Goal: Information Seeking & Learning: Learn about a topic

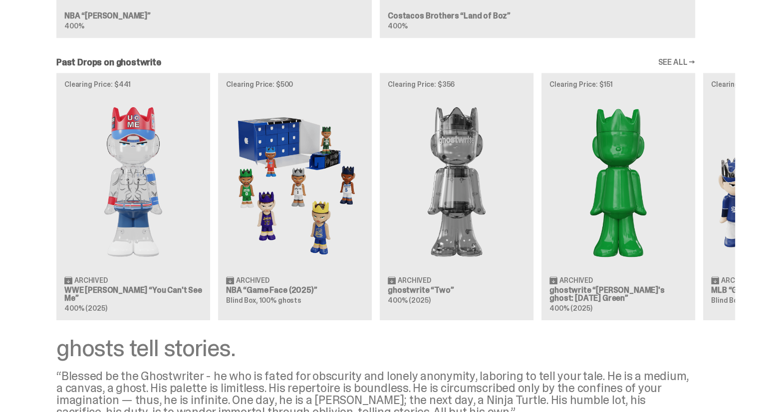
scroll to position [807, 0]
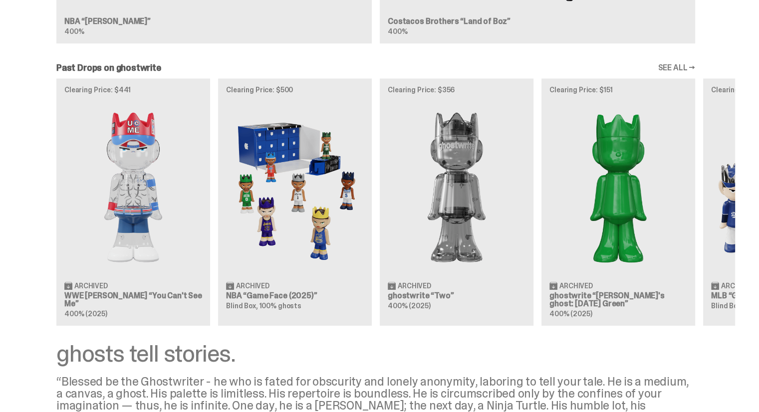
click at [688, 65] on link "SEE ALL →" at bounding box center [675, 68] width 37 height 8
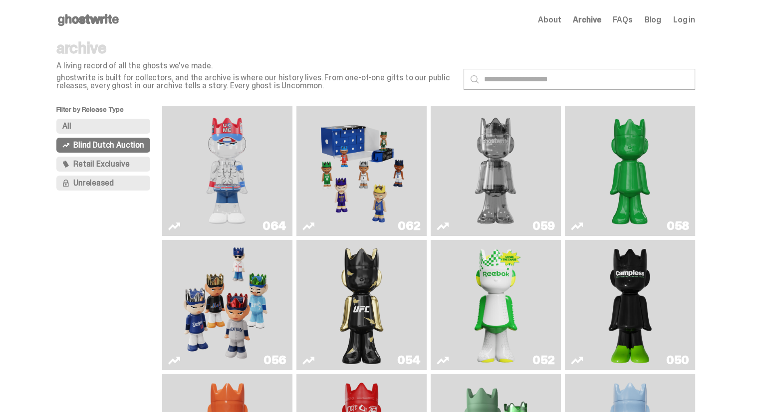
click at [100, 134] on div "All Blind Dutch Auction Retail Exclusive Unreleased" at bounding box center [109, 157] width 106 height 76
click at [107, 166] on span "Retail Exclusive" at bounding box center [101, 164] width 56 height 8
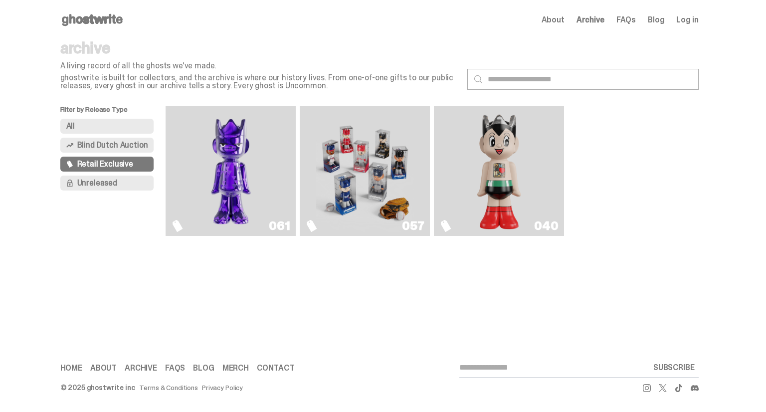
click at [96, 138] on button "Blind Dutch Auction" at bounding box center [107, 145] width 94 height 15
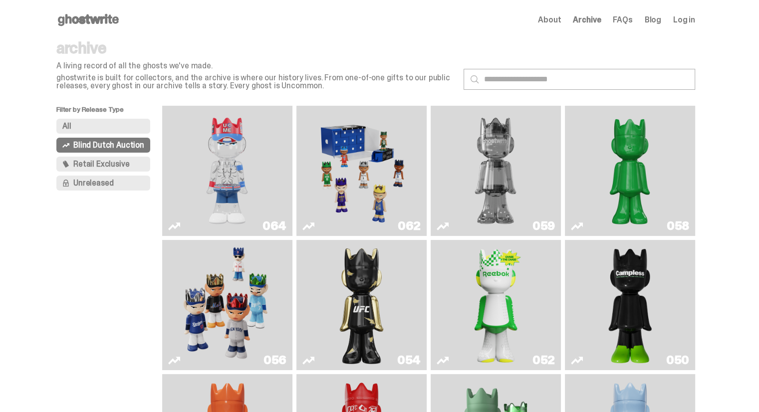
click at [95, 134] on div "All Blind Dutch Auction Retail Exclusive Unreleased" at bounding box center [109, 157] width 106 height 76
click at [94, 120] on button "All" at bounding box center [103, 126] width 94 height 15
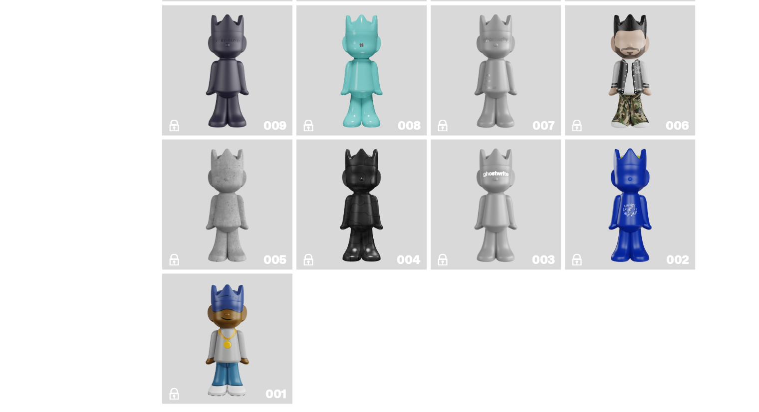
scroll to position [1926, 0]
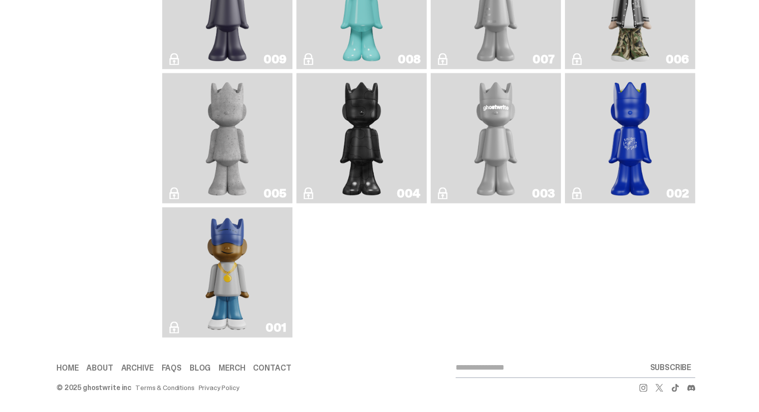
click at [396, 165] on link "004" at bounding box center [361, 138] width 118 height 122
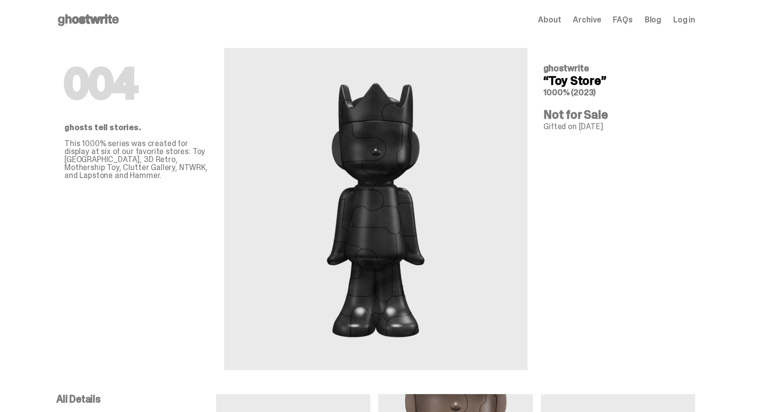
click at [93, 24] on icon at bounding box center [88, 20] width 64 height 16
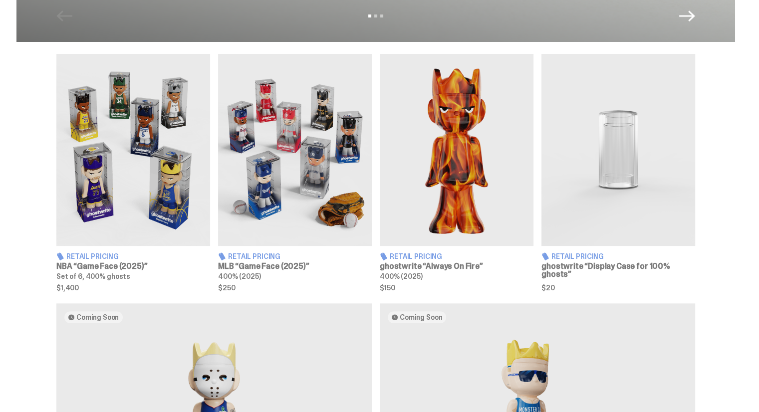
scroll to position [360, 0]
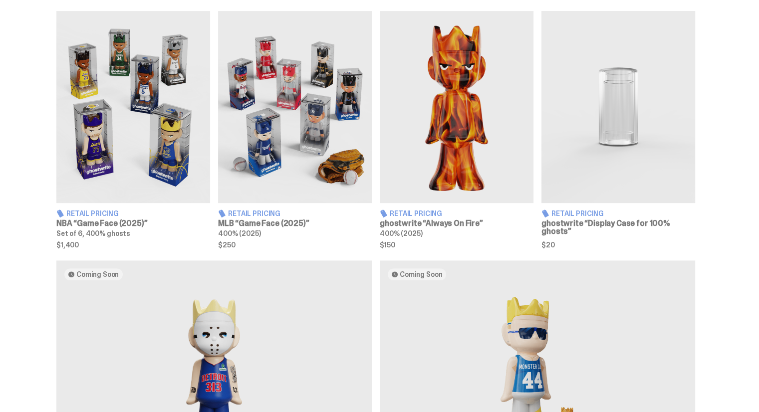
click at [283, 186] on img at bounding box center [295, 107] width 154 height 192
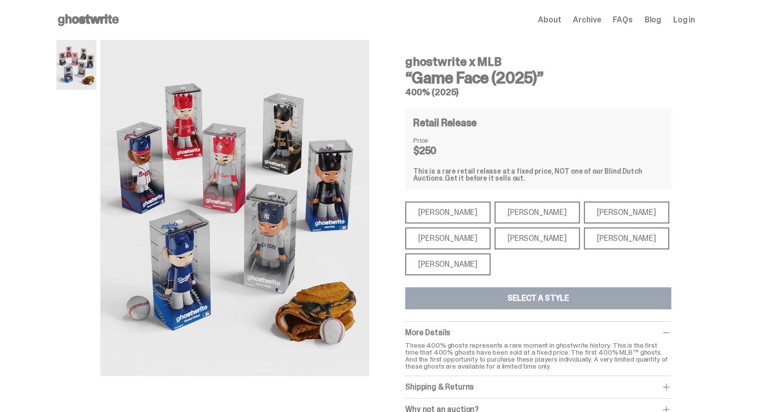
click at [520, 239] on div "Bryce Harper" at bounding box center [536, 238] width 85 height 22
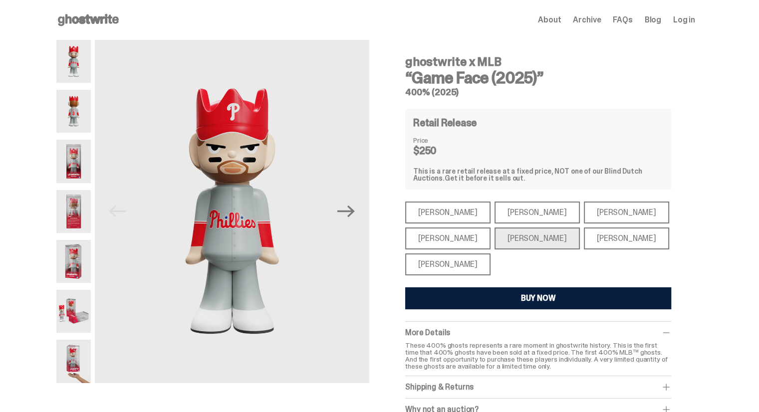
scroll to position [360, 0]
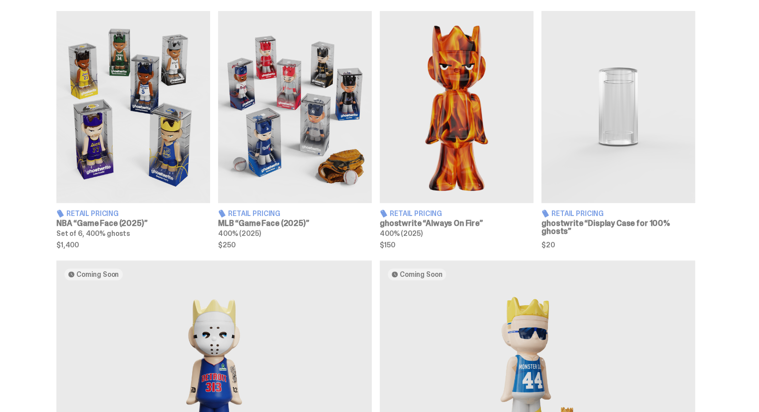
click at [124, 135] on img at bounding box center [133, 107] width 154 height 192
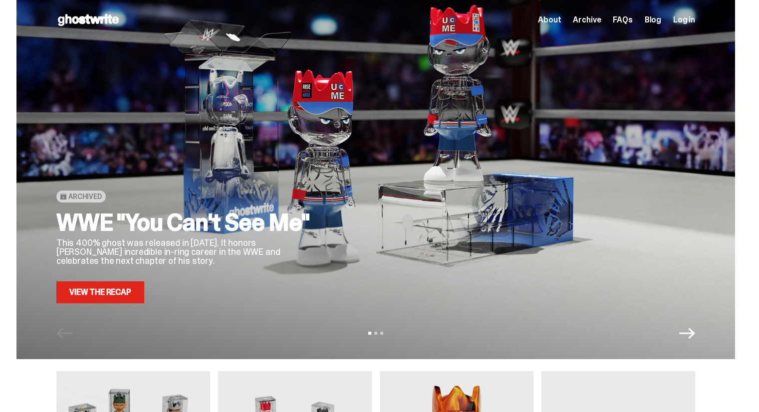
click at [569, 24] on div "About Archive FAQs Blog Log in" at bounding box center [616, 20] width 157 height 12
click at [561, 22] on span "About" at bounding box center [549, 20] width 23 height 8
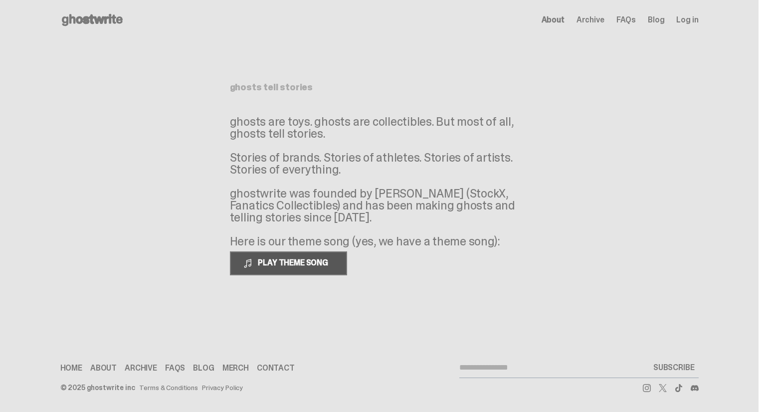
click at [318, 269] on button "PLAY THEME SONG" at bounding box center [288, 263] width 117 height 24
click at [563, 20] on span "About" at bounding box center [553, 20] width 23 height 8
click at [585, 22] on span "Archive" at bounding box center [591, 20] width 28 height 8
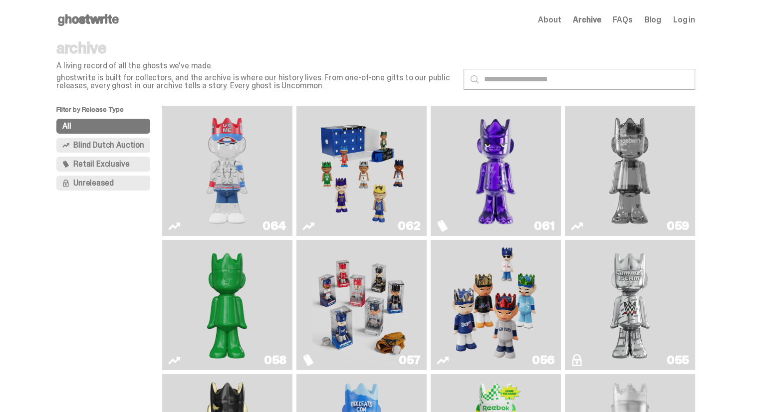
click at [91, 23] on use at bounding box center [88, 20] width 61 height 12
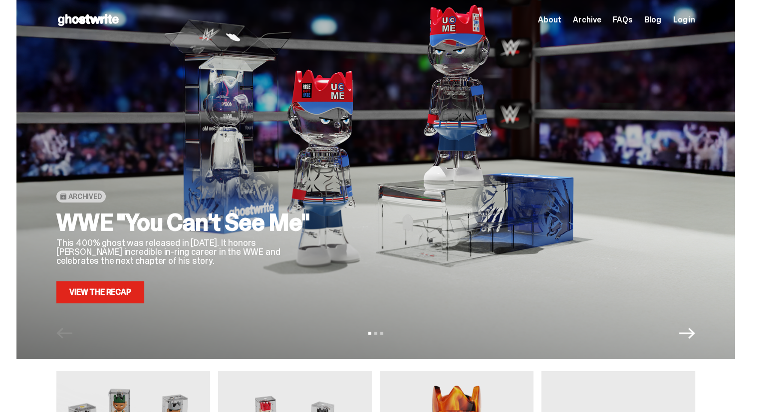
click at [561, 18] on span "About" at bounding box center [549, 20] width 23 height 8
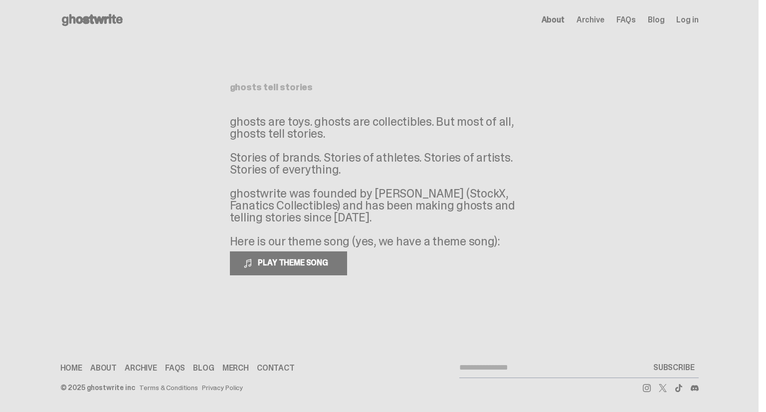
click at [590, 20] on span "Archive" at bounding box center [591, 20] width 28 height 8
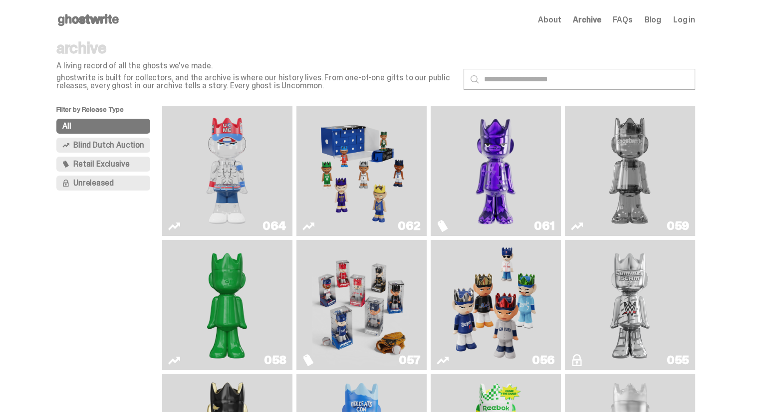
click at [131, 150] on button "Blind Dutch Auction" at bounding box center [103, 145] width 94 height 15
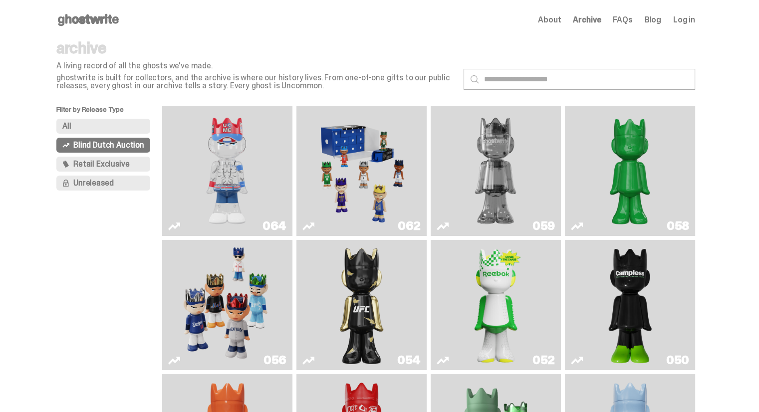
click at [218, 149] on img "You Can't See Me" at bounding box center [227, 171] width 98 height 122
click at [90, 25] on icon at bounding box center [88, 20] width 64 height 16
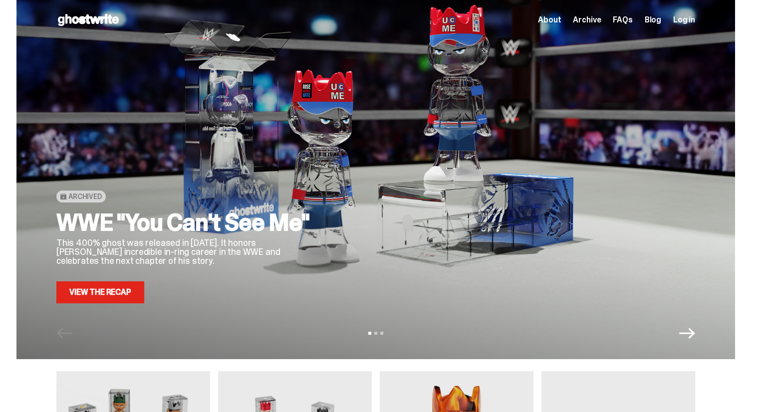
scroll to position [360, 0]
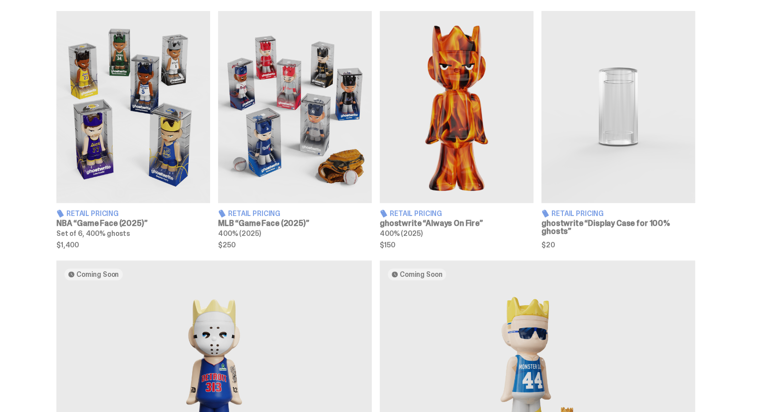
click at [479, 150] on img at bounding box center [457, 107] width 154 height 192
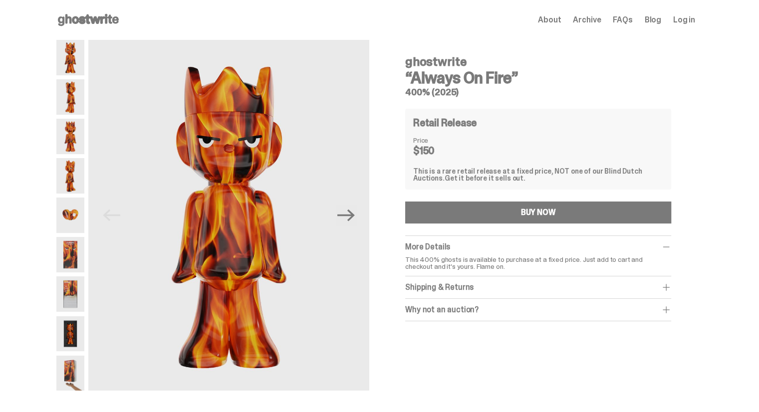
click at [507, 288] on div "Shipping & Returns" at bounding box center [538, 287] width 266 height 10
click at [568, 346] on div "ghostwrite “Always On Fire” 400% (2025) Retail Release Price $150 This is a rar…" at bounding box center [538, 208] width 314 height 337
click at [565, 339] on div "Why not an auction? We still stand by Blind Dutch Auctions being the best way t…" at bounding box center [538, 332] width 266 height 22
click at [554, 335] on div "Why not an auction?" at bounding box center [538, 332] width 266 height 10
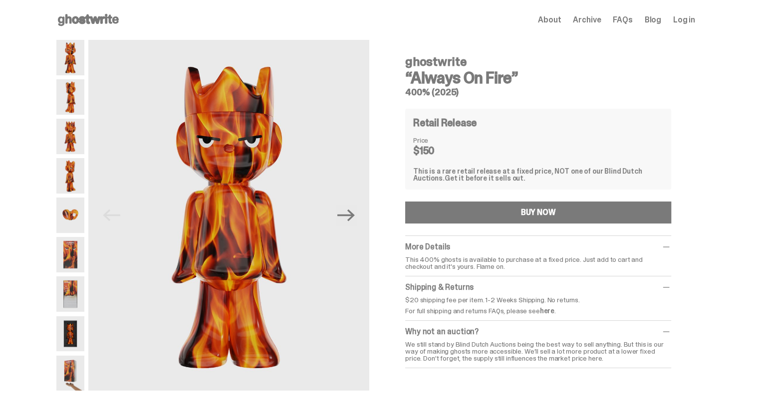
click at [54, 215] on div "ghostwrite “Always On Fire” 400% (2025) Previous Next ghostwrite “Always On Fir…" at bounding box center [375, 218] width 751 height 357
click at [74, 216] on img at bounding box center [70, 214] width 28 height 35
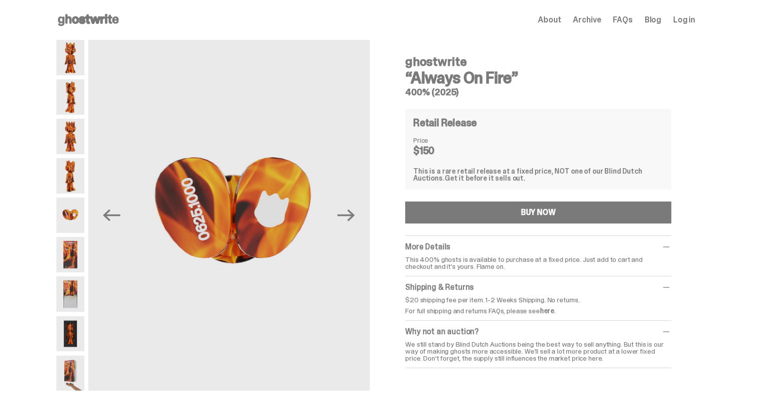
click at [76, 174] on img at bounding box center [70, 175] width 28 height 35
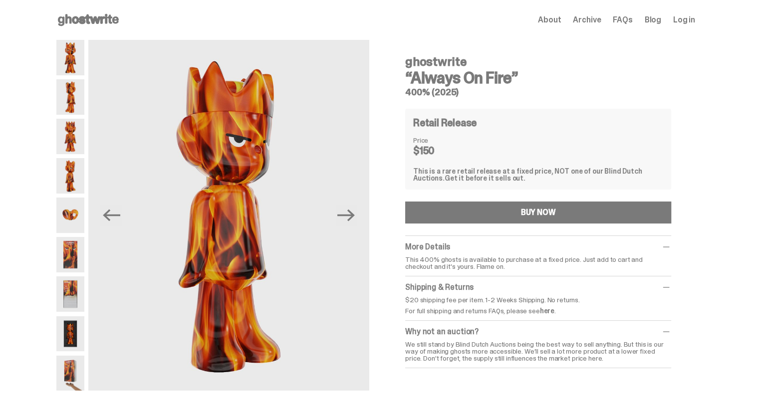
click at [90, 134] on div "Previous Next" at bounding box center [212, 215] width 313 height 351
click at [83, 144] on img at bounding box center [70, 136] width 28 height 35
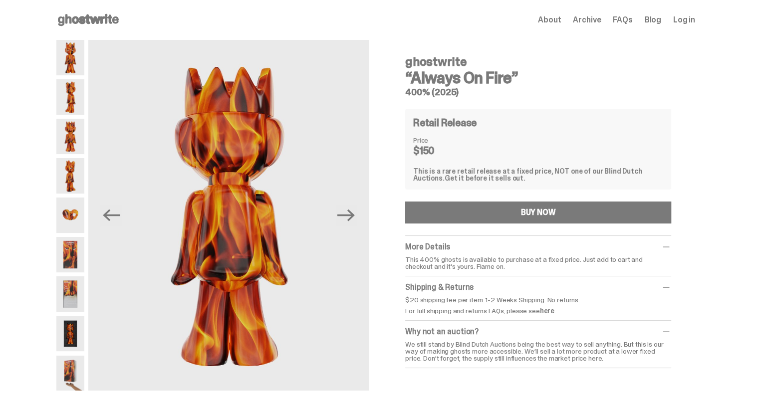
click at [68, 78] on div at bounding box center [70, 215] width 28 height 351
click at [78, 94] on img at bounding box center [70, 96] width 28 height 35
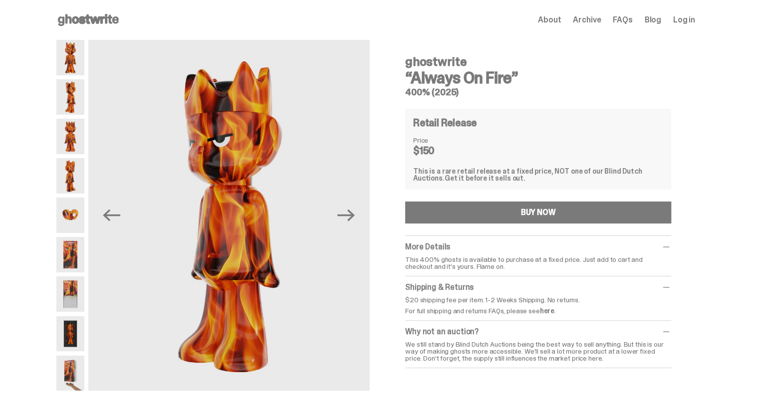
click at [72, 135] on img at bounding box center [70, 136] width 28 height 35
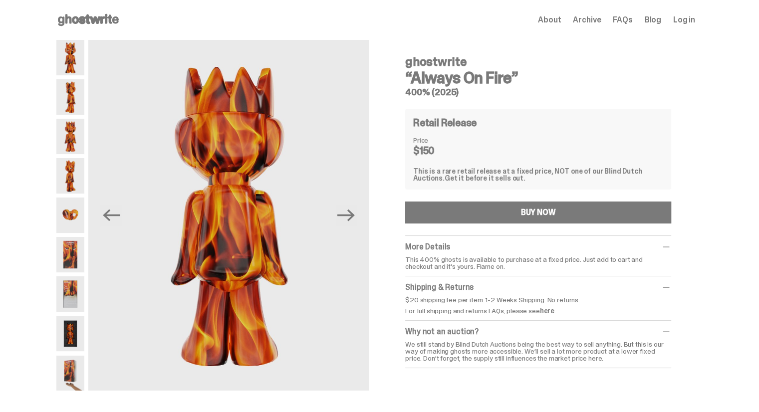
click at [62, 167] on img at bounding box center [70, 175] width 28 height 35
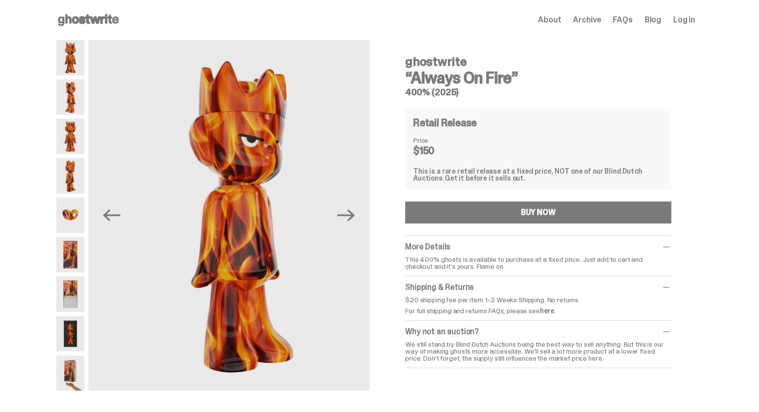
click at [71, 216] on img at bounding box center [70, 214] width 28 height 35
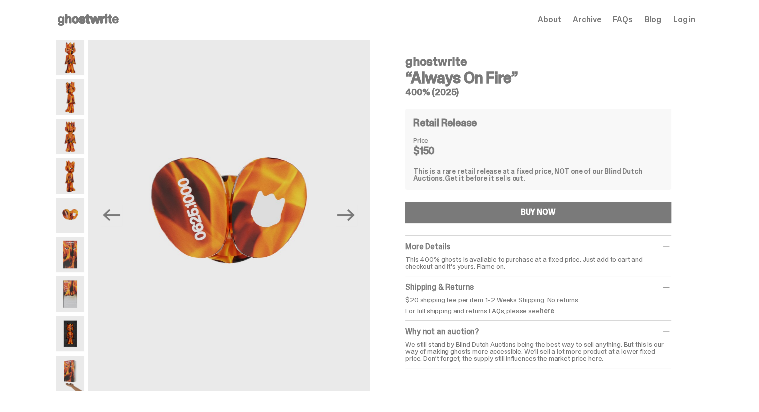
click at [74, 266] on img at bounding box center [70, 254] width 28 height 35
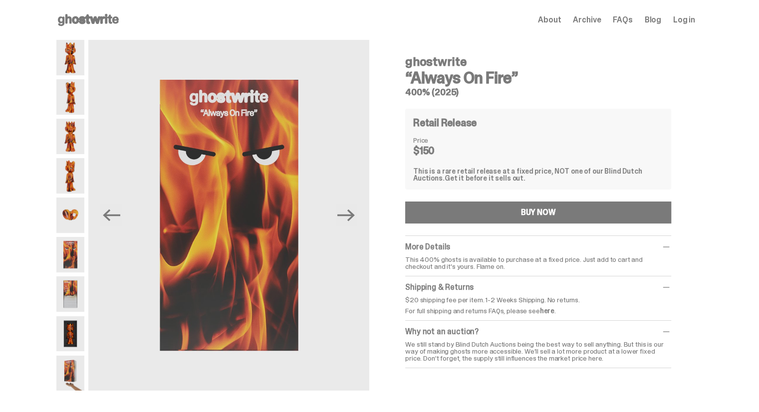
click at [76, 319] on img at bounding box center [70, 333] width 28 height 35
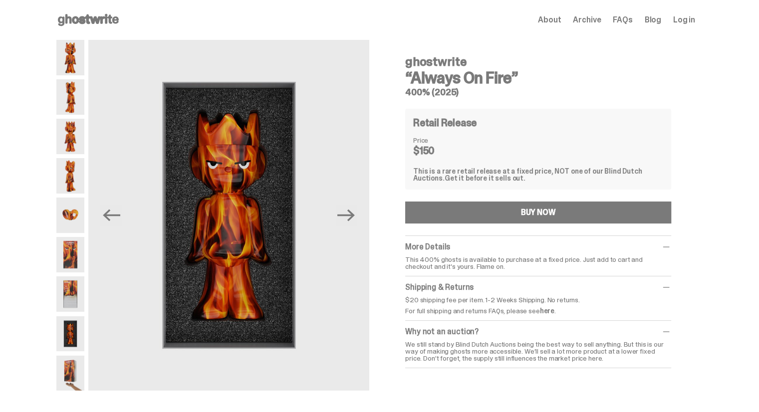
click at [81, 349] on img at bounding box center [70, 333] width 28 height 35
click at [554, 17] on span "About" at bounding box center [549, 20] width 23 height 8
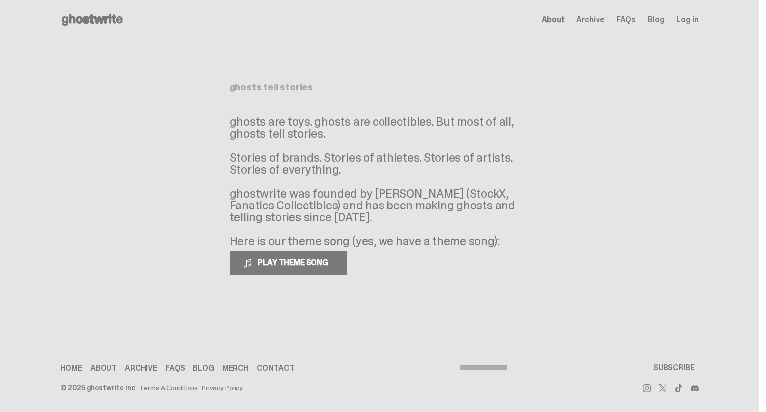
click at [141, 375] on div "Home About Archive FAQs Blog Merch Contact SUBSCRIBE" at bounding box center [379, 368] width 638 height 20
click at [141, 370] on link "Archive" at bounding box center [141, 368] width 32 height 8
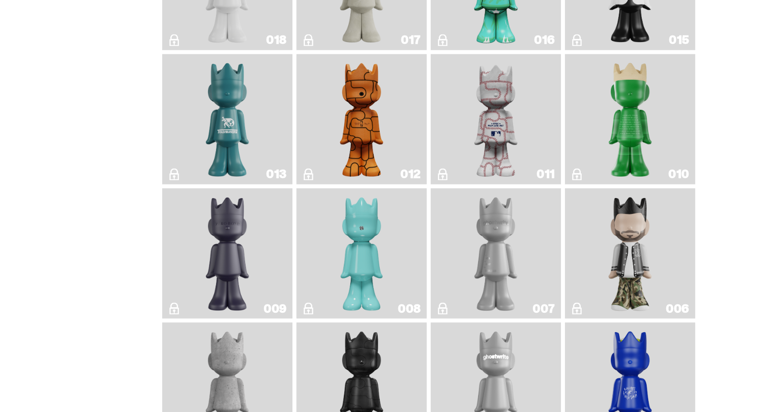
scroll to position [1583, 0]
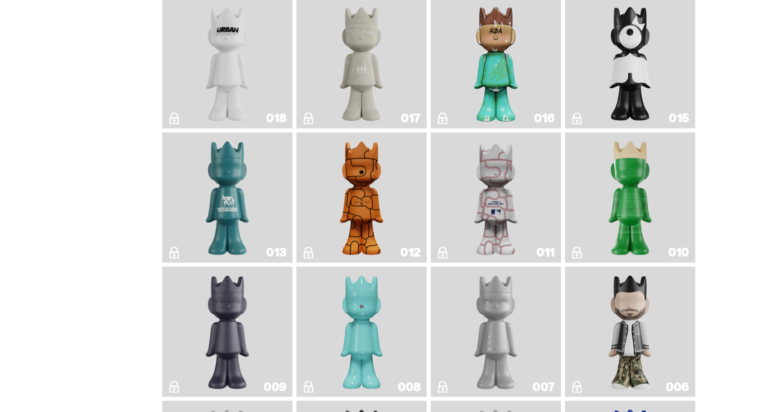
click at [512, 248] on img "Baseball" at bounding box center [495, 197] width 52 height 122
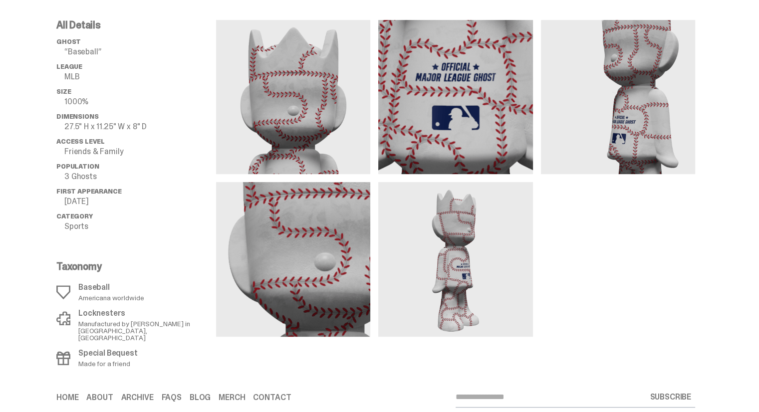
scroll to position [396, 0]
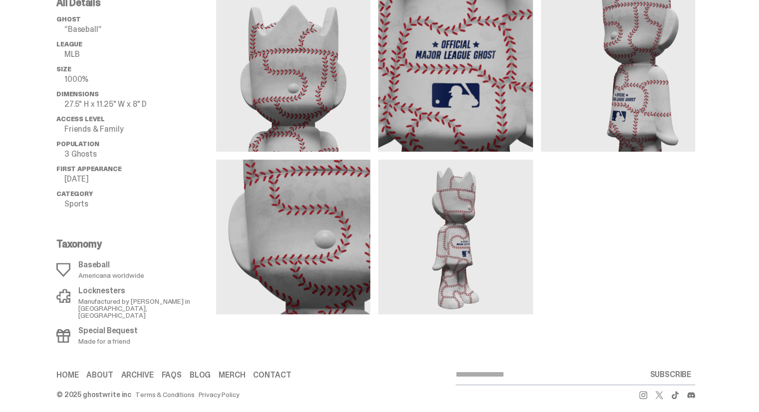
click at [184, 371] on div "Home About Archive FAQs Blog Merch Contact" at bounding box center [215, 375] width 319 height 8
click at [181, 371] on link "FAQs" at bounding box center [171, 375] width 20 height 8
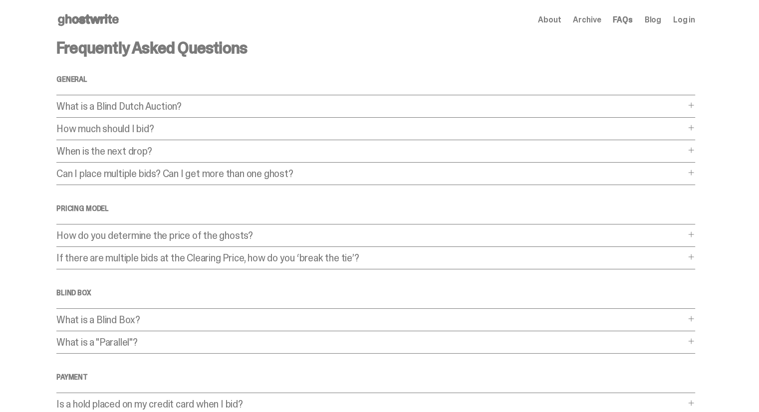
click at [226, 110] on p "What is a Blind Dutch Auction?" at bounding box center [370, 106] width 628 height 10
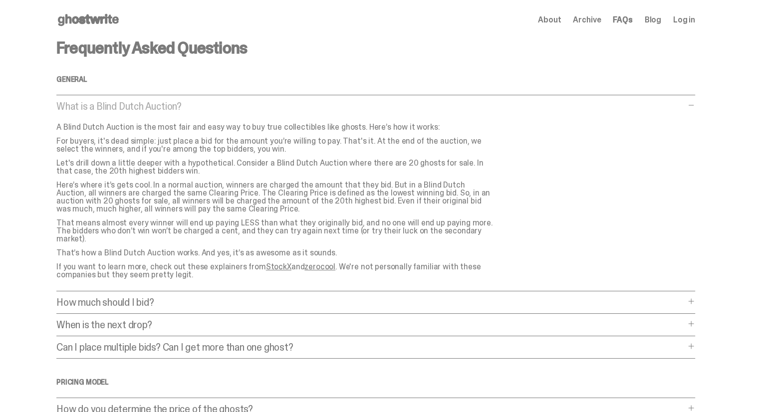
click at [205, 302] on div "How much should I bid? How much should I bid? The short answer is: just bid the…" at bounding box center [375, 305] width 638 height 16
click at [201, 297] on p "How much should I bid?" at bounding box center [370, 302] width 628 height 10
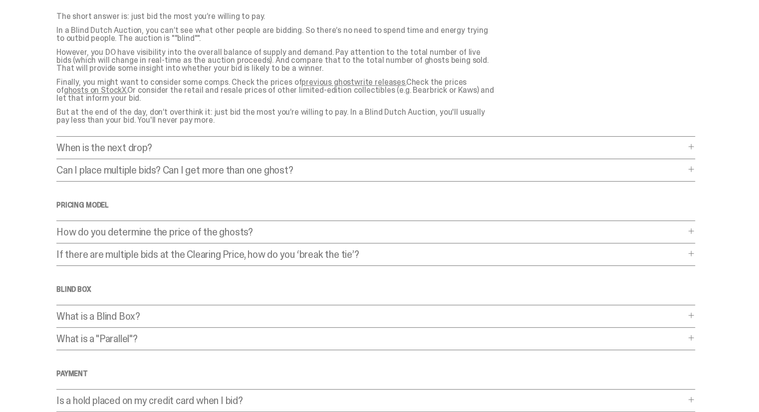
scroll to position [360, 0]
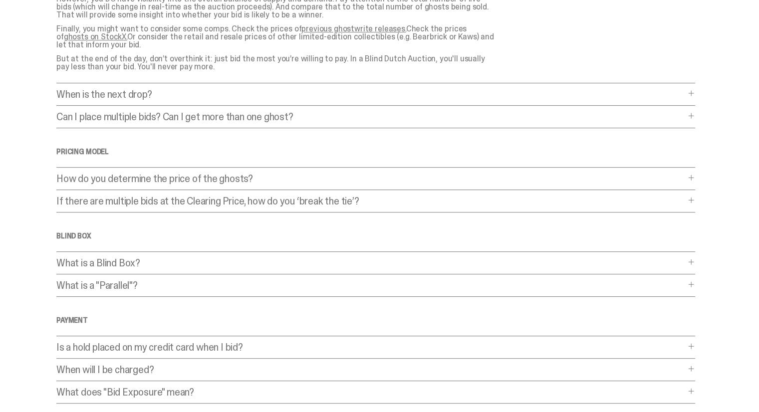
click at [213, 89] on p "When is the next drop?" at bounding box center [370, 94] width 628 height 10
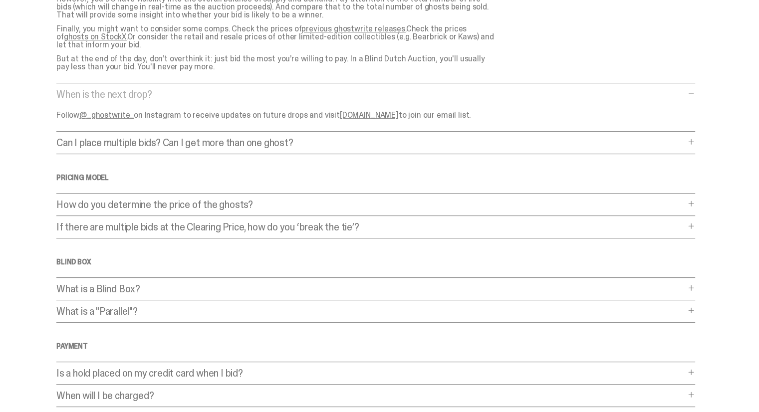
click at [299, 138] on p "Can I place multiple bids? Can I get more than one ghost?" at bounding box center [370, 143] width 628 height 10
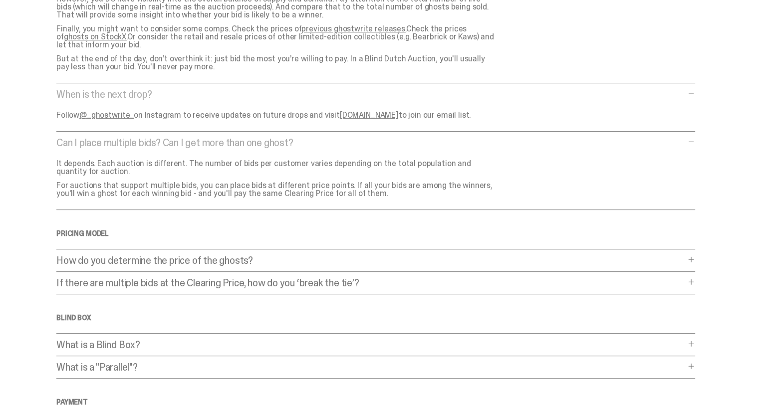
click at [118, 110] on link "@_ghostwrite_" at bounding box center [106, 115] width 54 height 10
click at [297, 255] on p "How do you determine the price of the ghosts?" at bounding box center [370, 260] width 628 height 10
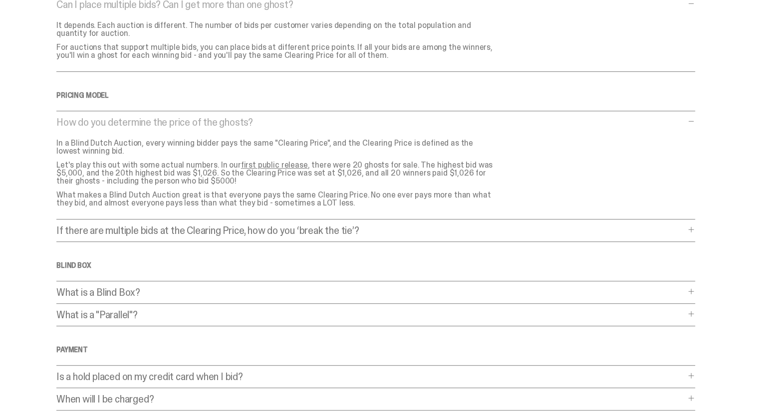
scroll to position [499, 0]
click at [369, 228] on div "If there are multiple bids at the Clearing Price, how do you ‘break the tie’? I…" at bounding box center [375, 233] width 638 height 16
click at [369, 225] on p "If there are multiple bids at the Clearing Price, how do you ‘break the tie’?" at bounding box center [370, 230] width 628 height 10
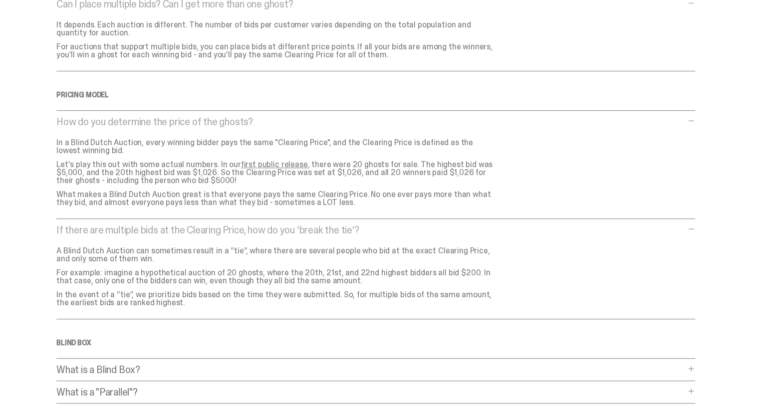
click at [231, 365] on p "What is a Blind Box?" at bounding box center [370, 370] width 628 height 10
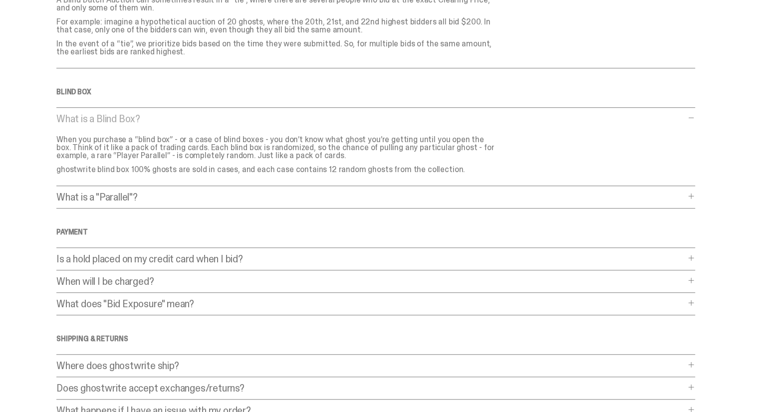
scroll to position [762, 0]
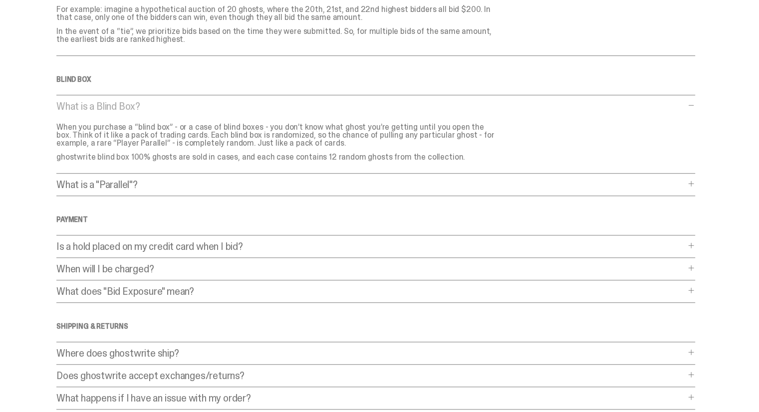
click at [302, 242] on div "Is a hold placed on my credit card when I bid? Is a hold placed on my credit ca…" at bounding box center [375, 249] width 638 height 16
click at [301, 241] on p "Is a hold placed on my credit card when I bid?" at bounding box center [370, 246] width 628 height 10
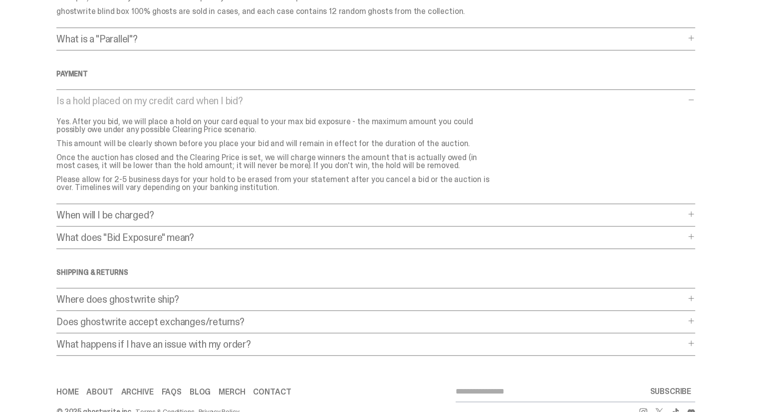
scroll to position [922, 0]
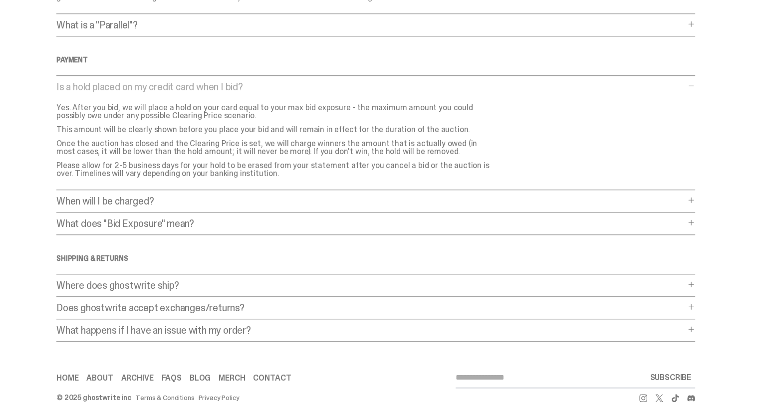
click at [209, 280] on p "Where does ghostwrite ship?" at bounding box center [370, 285] width 628 height 10
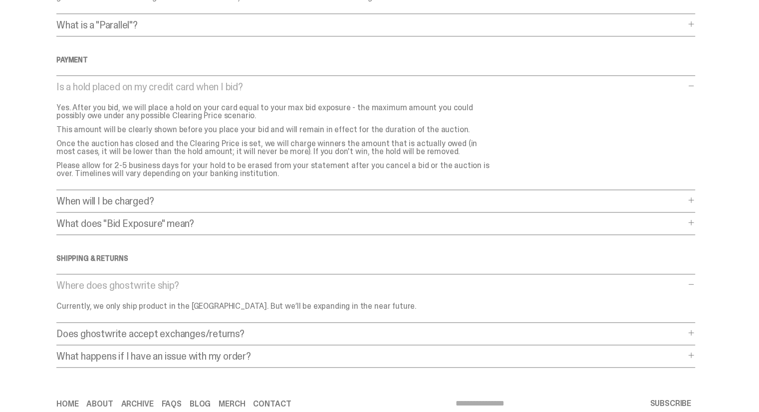
click at [291, 329] on p "Does ghostwrite accept exchanges/returns?" at bounding box center [370, 334] width 628 height 10
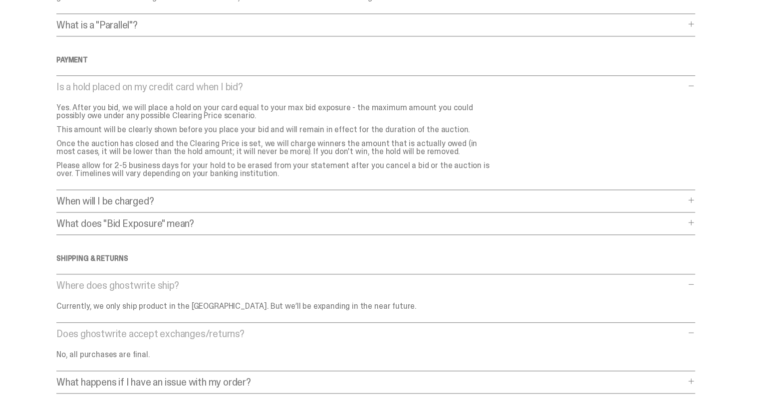
click at [337, 377] on p "What happens if I have an issue with my order?" at bounding box center [370, 382] width 628 height 10
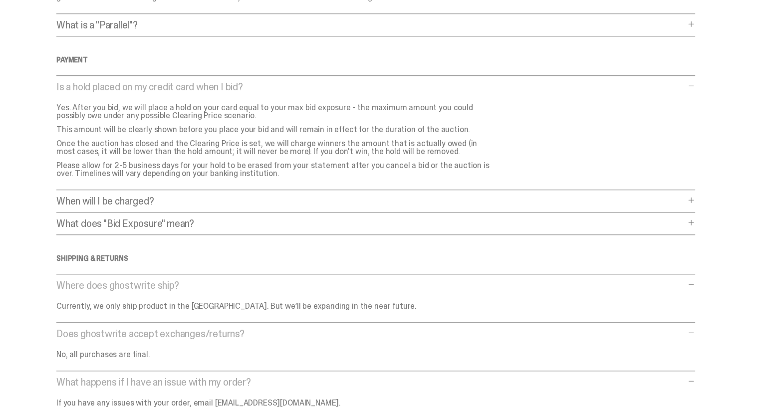
scroll to position [999, 0]
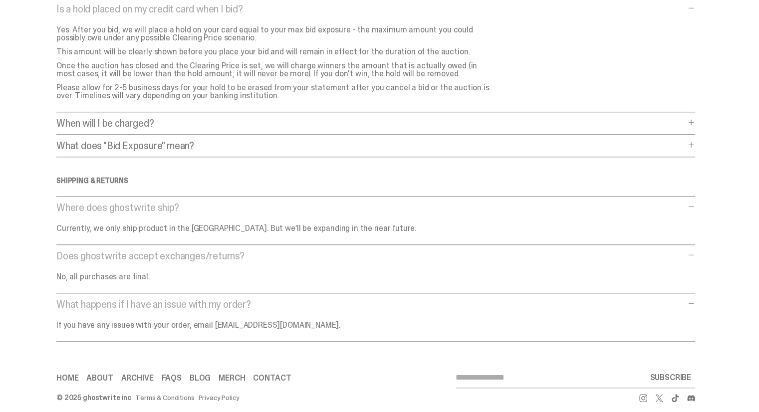
click at [308, 141] on p "What does "Bid Exposure" mean?" at bounding box center [370, 146] width 628 height 10
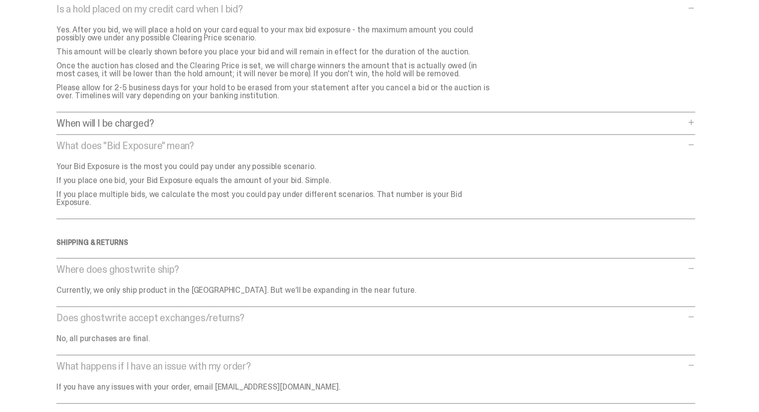
click at [243, 118] on p "When will I be charged?" at bounding box center [370, 123] width 628 height 10
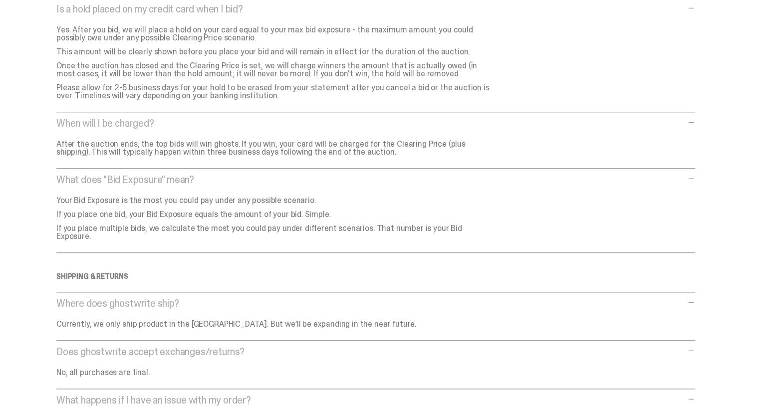
scroll to position [1087, 0]
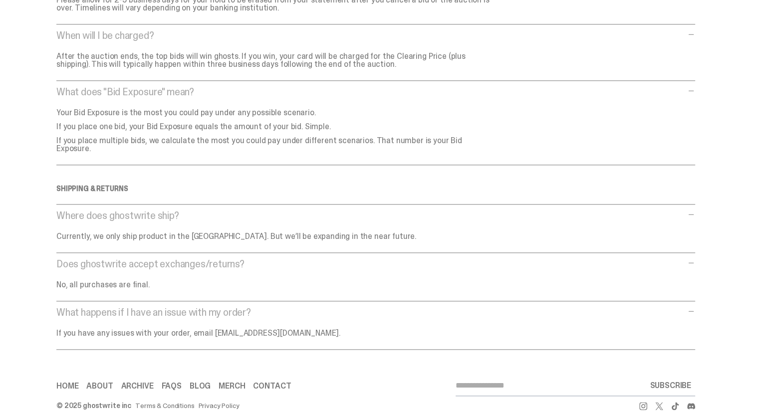
click at [263, 382] on link "Contact" at bounding box center [272, 386] width 38 height 8
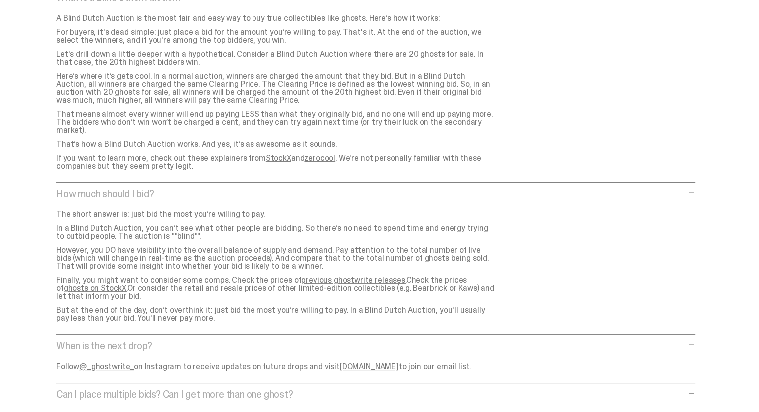
scroll to position [0, 0]
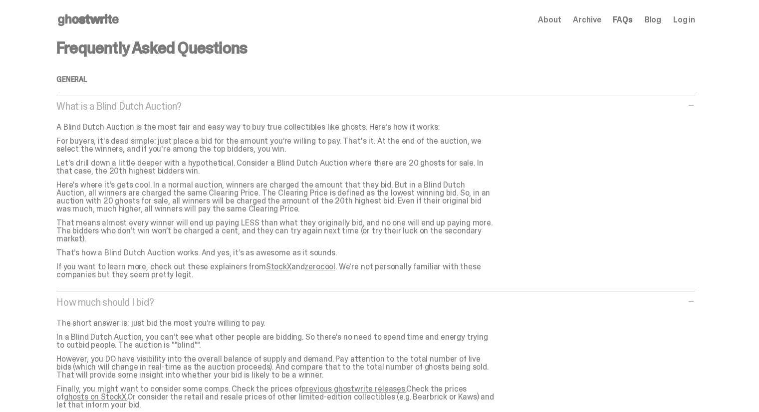
click at [78, 23] on use at bounding box center [88, 20] width 61 height 12
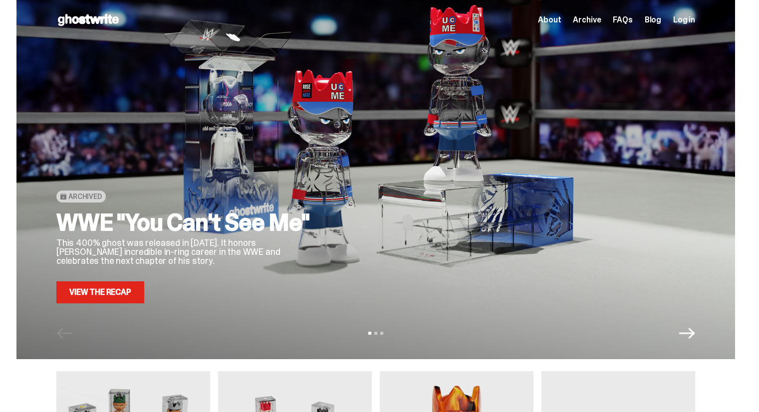
click at [558, 20] on span "About" at bounding box center [549, 20] width 23 height 8
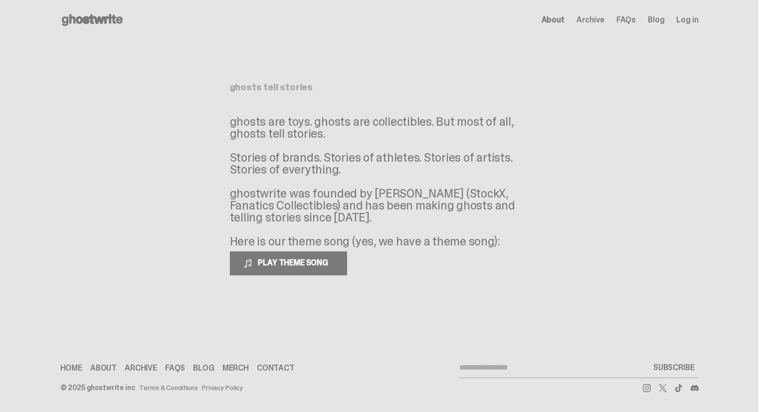
click at [688, 22] on span "Log in" at bounding box center [687, 20] width 22 height 8
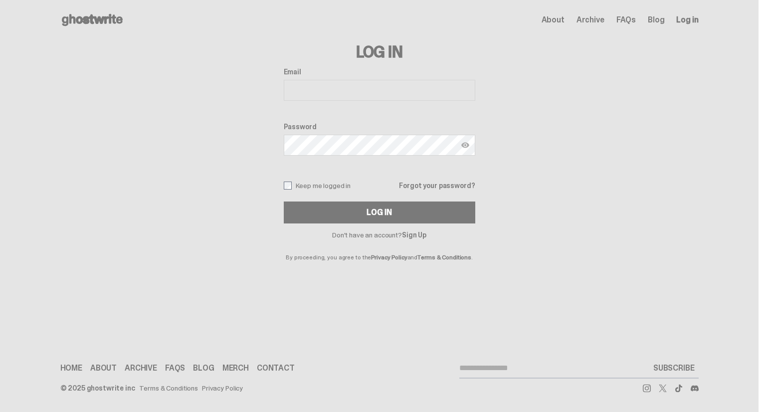
click at [560, 24] on span "About" at bounding box center [553, 20] width 23 height 8
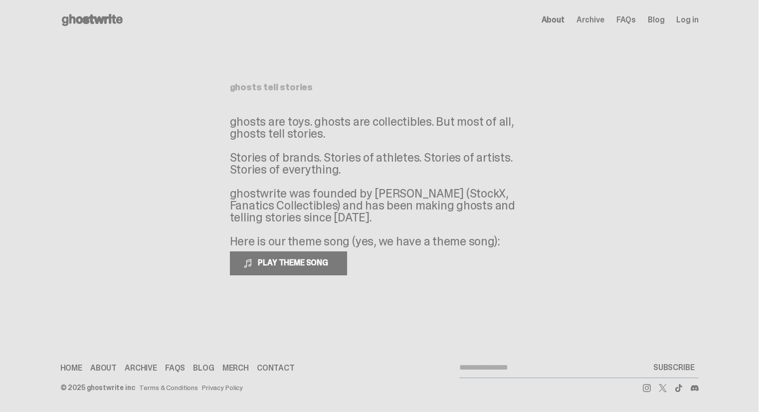
click at [117, 14] on icon at bounding box center [92, 20] width 64 height 16
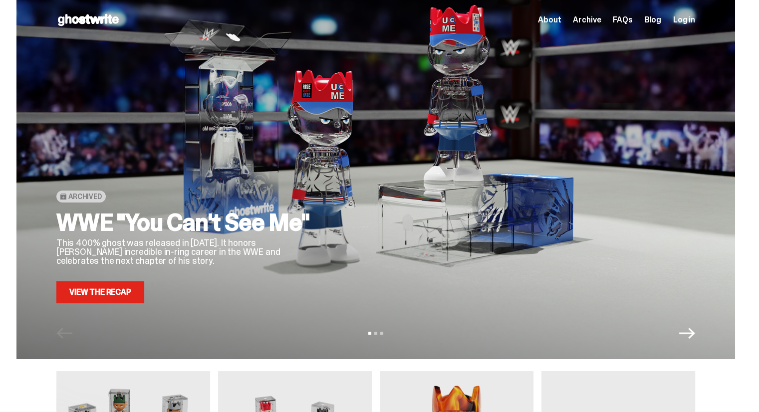
click at [704, 333] on div "View slide 1 View slide 2 View slide 3" at bounding box center [375, 333] width 718 height 16
click at [686, 332] on icon "Next" at bounding box center [687, 333] width 16 height 16
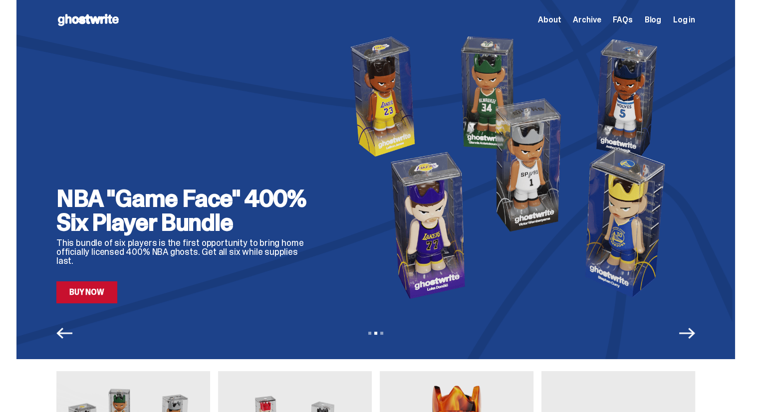
click at [686, 332] on icon "Next" at bounding box center [687, 333] width 16 height 16
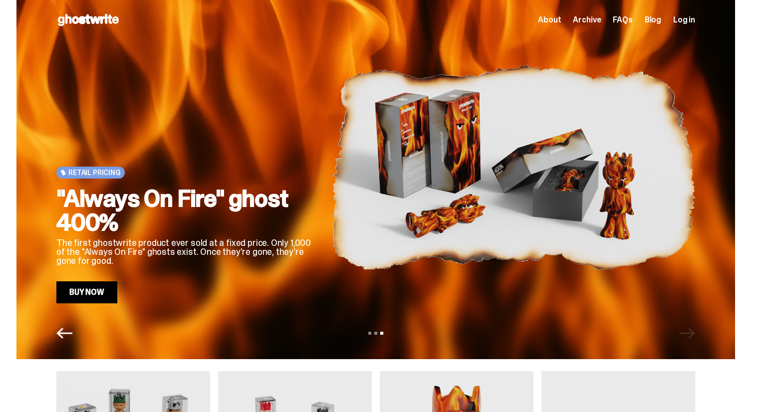
click at [686, 332] on div "View slide 1 View slide 2 View slide 3" at bounding box center [375, 333] width 718 height 16
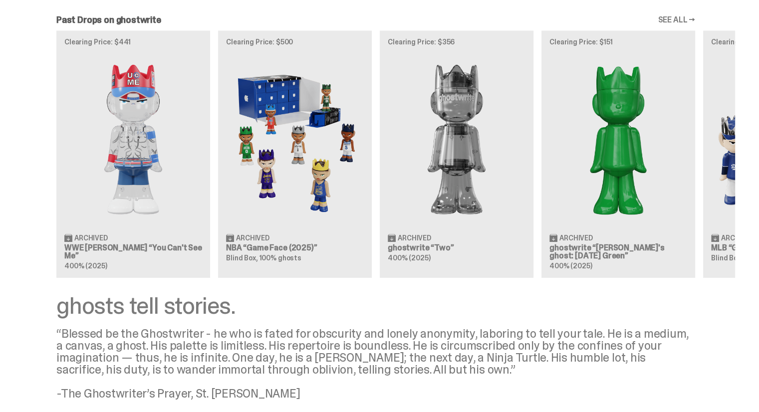
scroll to position [827, 0]
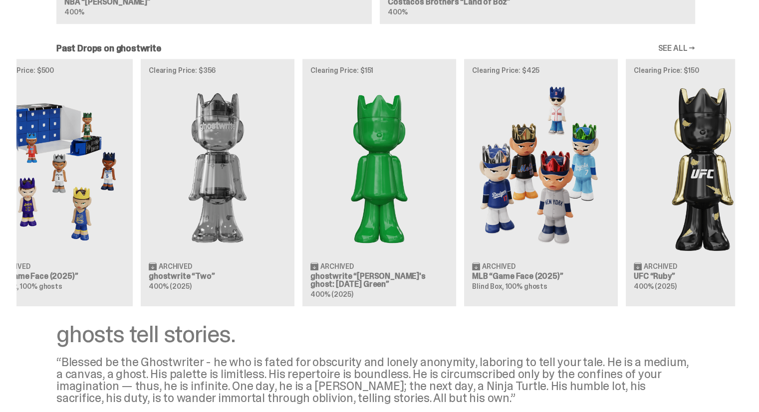
click at [467, 223] on div "Clearing Price: $441 Archived WWE John Cena “You Can't See Me” 400% (2025) Clea…" at bounding box center [375, 182] width 718 height 247
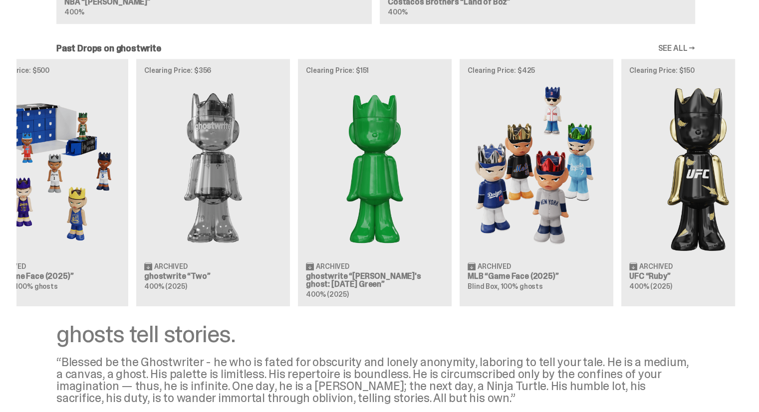
scroll to position [0, 323]
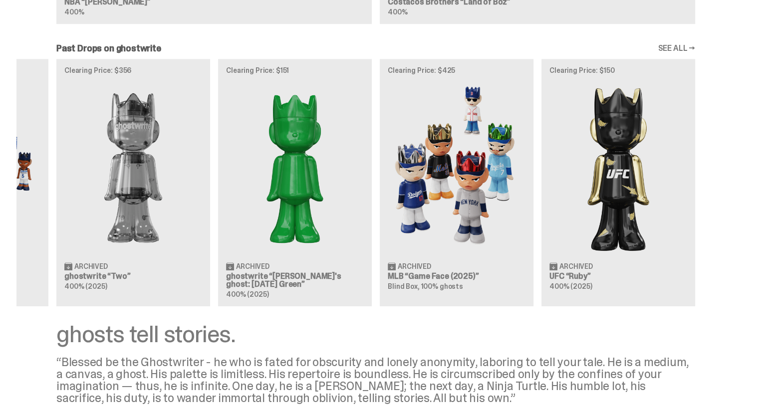
click at [487, 216] on div "Clearing Price: $441 Archived WWE John Cena “You Can't See Me” 400% (2025) Clea…" at bounding box center [375, 182] width 718 height 247
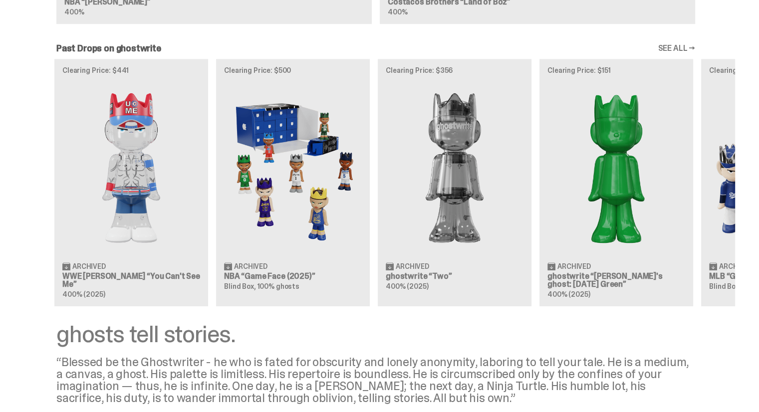
click at [506, 244] on div "Clearing Price: $441 Archived WWE John Cena “You Can't See Me” 400% (2025) Clea…" at bounding box center [375, 182] width 718 height 247
